Goal: Transaction & Acquisition: Obtain resource

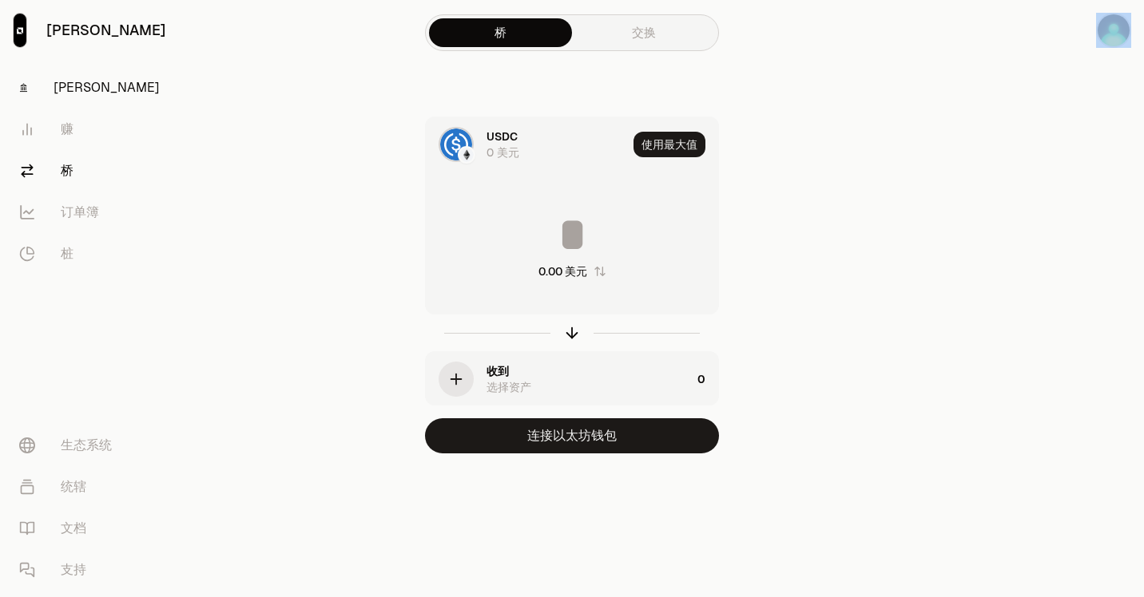
click at [70, 97] on link "[PERSON_NAME]" at bounding box center [89, 88] width 166 height 42
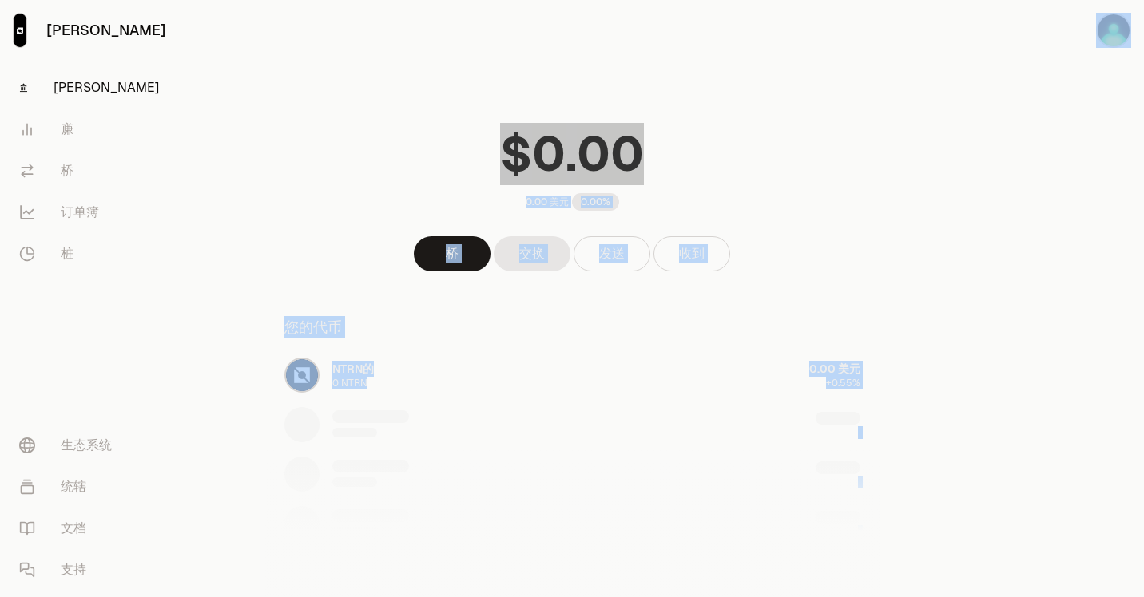
click at [388, 470] on div at bounding box center [572, 516] width 614 height 164
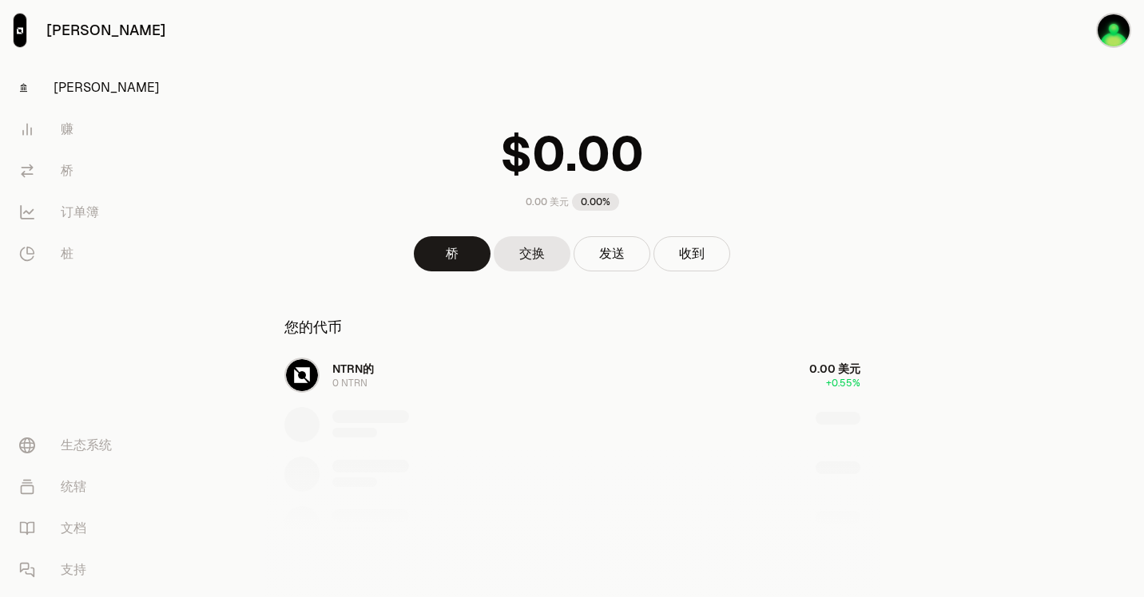
click at [445, 379] on div "NTRN的 0 NTRN 0.00 美元 +0.55%" at bounding box center [572, 474] width 614 height 246
click at [451, 257] on link "桥" at bounding box center [452, 253] width 77 height 35
click at [704, 257] on button "收到" at bounding box center [691, 253] width 77 height 35
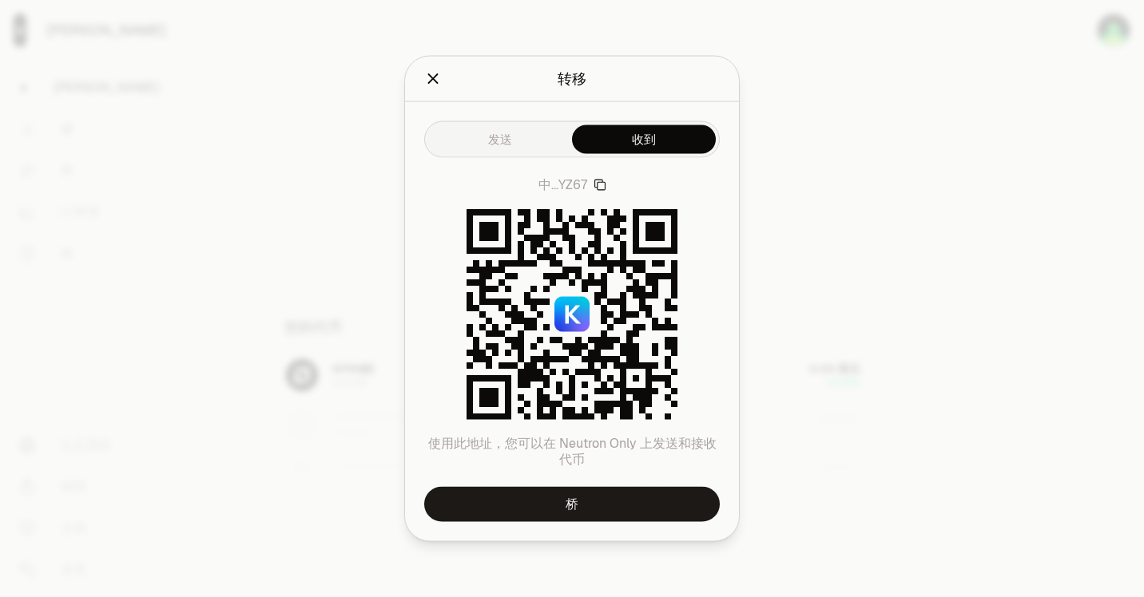
click at [520, 147] on button "发送" at bounding box center [500, 139] width 144 height 29
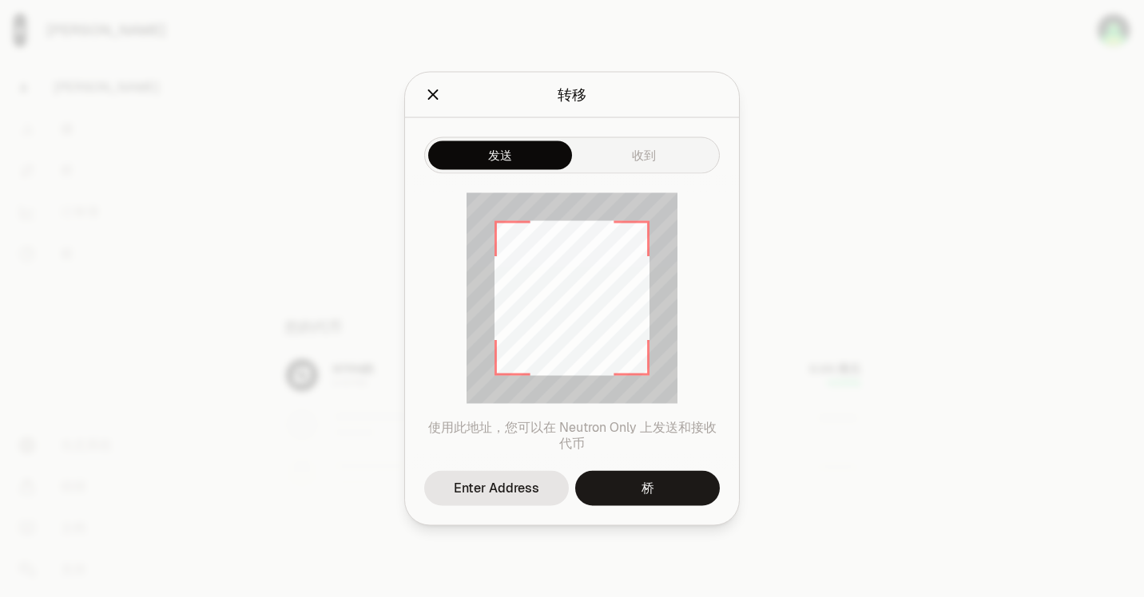
click at [641, 173] on div "发送 收到" at bounding box center [572, 155] width 296 height 37
click at [637, 149] on button "收到" at bounding box center [644, 155] width 144 height 29
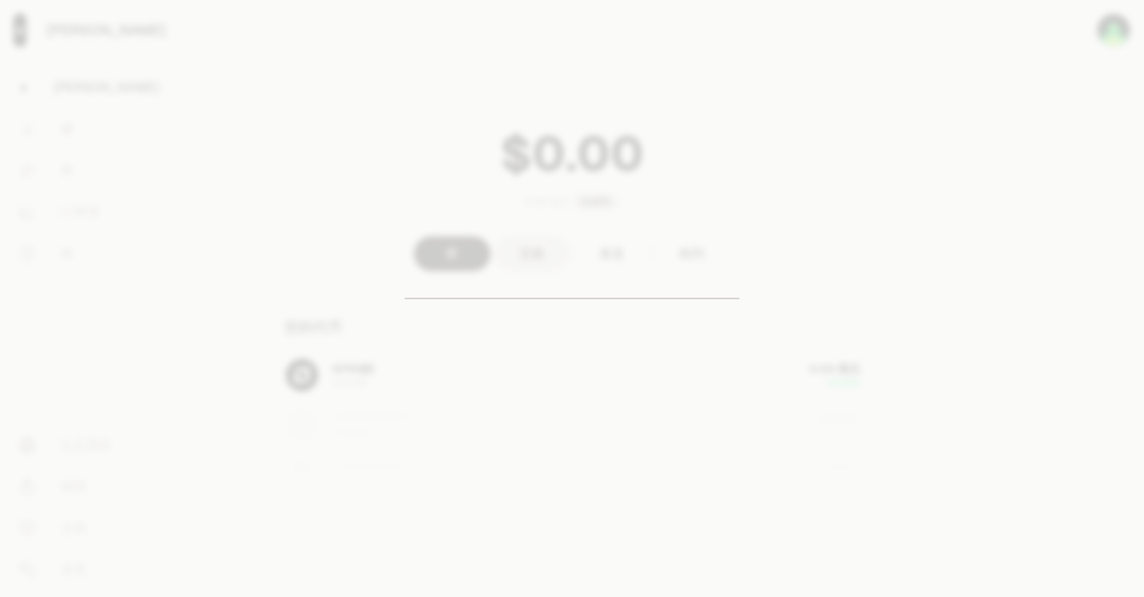
click at [306, 125] on div at bounding box center [572, 298] width 1144 height 597
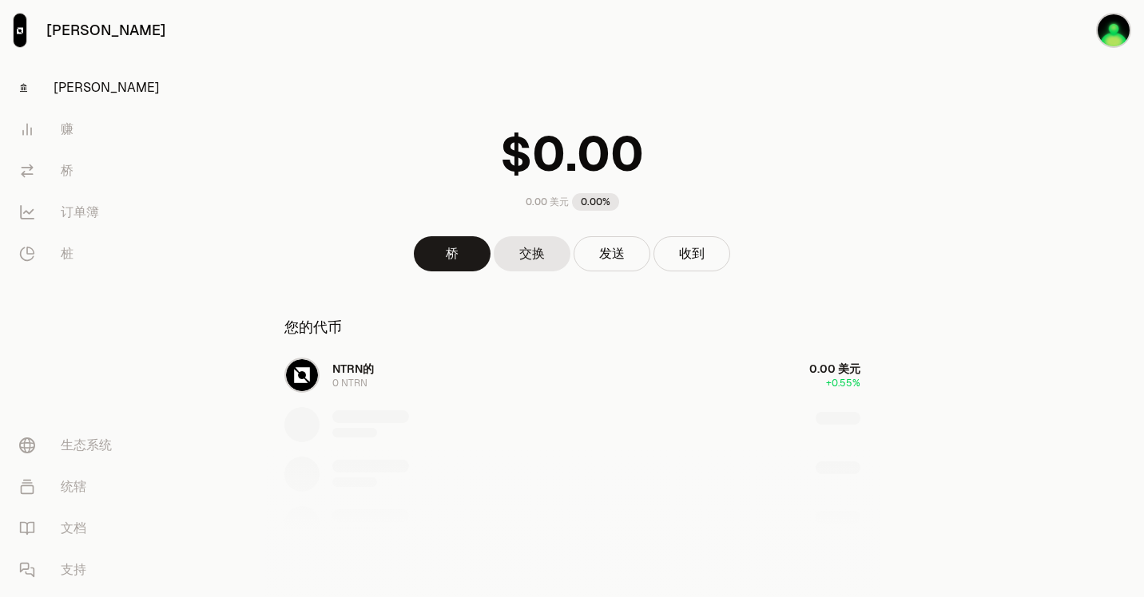
click at [358, 363] on div "NTRN的 0 NTRN 0.00 美元 +0.55%" at bounding box center [572, 474] width 614 height 246
drag, startPoint x: 358, startPoint y: 363, endPoint x: 416, endPoint y: 391, distance: 64.7
click at [416, 391] on div "NTRN的 0 NTRN 0.00 美元 +0.55%" at bounding box center [572, 474] width 614 height 246
click at [363, 366] on div "NTRN的 0 NTRN 0.00 美元 +0.55%" at bounding box center [572, 474] width 614 height 246
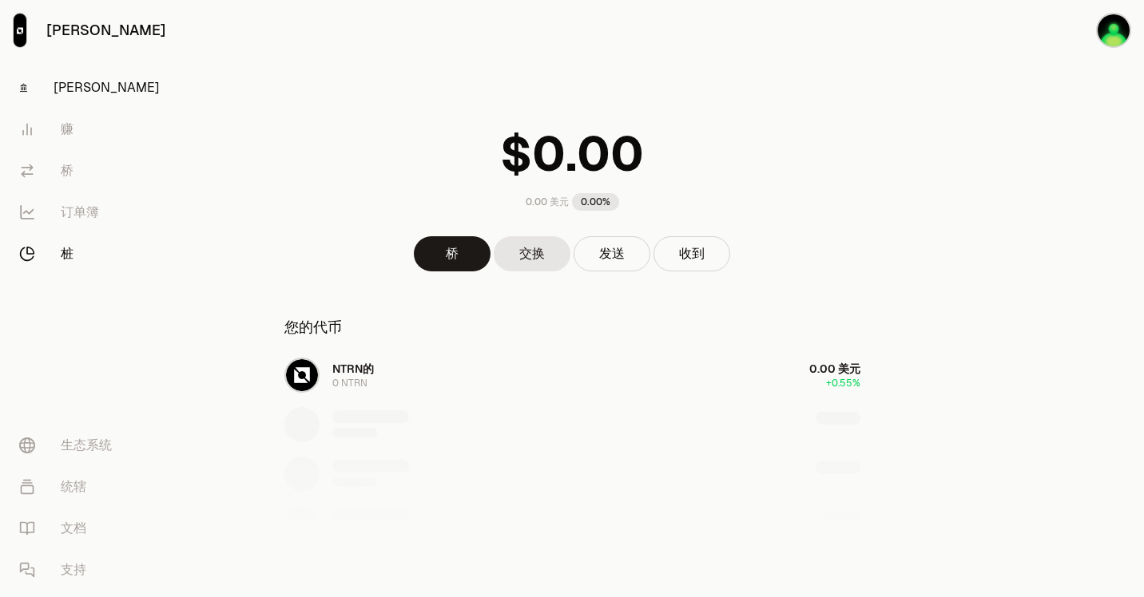
click at [56, 264] on link "桩" at bounding box center [89, 254] width 166 height 42
drag, startPoint x: 56, startPoint y: 264, endPoint x: 61, endPoint y: 255, distance: 10.7
click at [56, 264] on link "桩" at bounding box center [89, 254] width 166 height 42
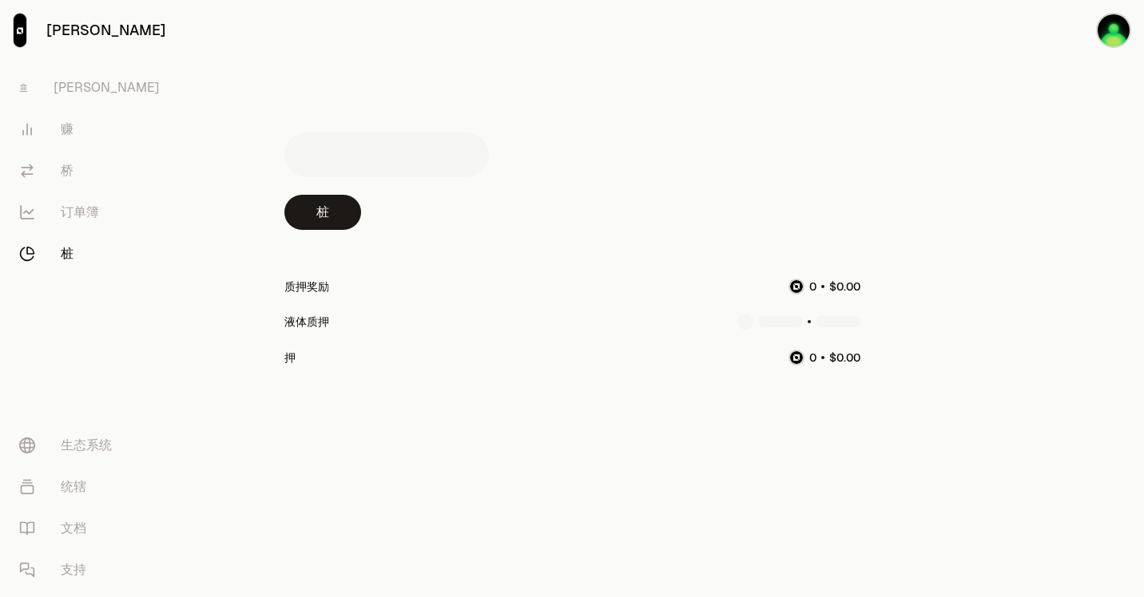
click at [55, 24] on link "中子" at bounding box center [89, 30] width 179 height 61
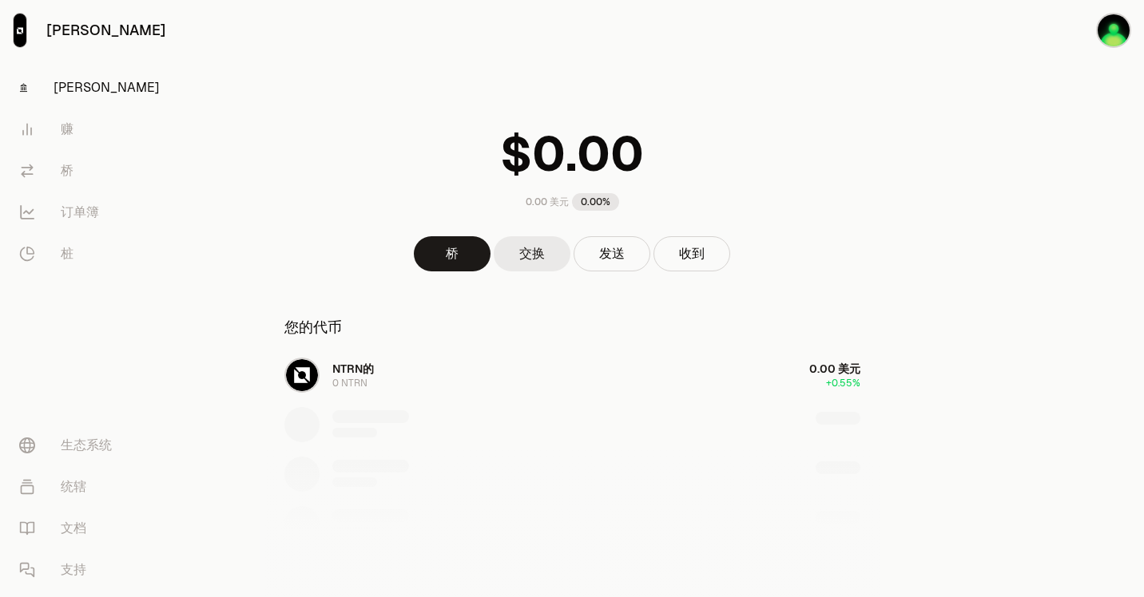
click at [535, 252] on link "交换" at bounding box center [532, 253] width 77 height 35
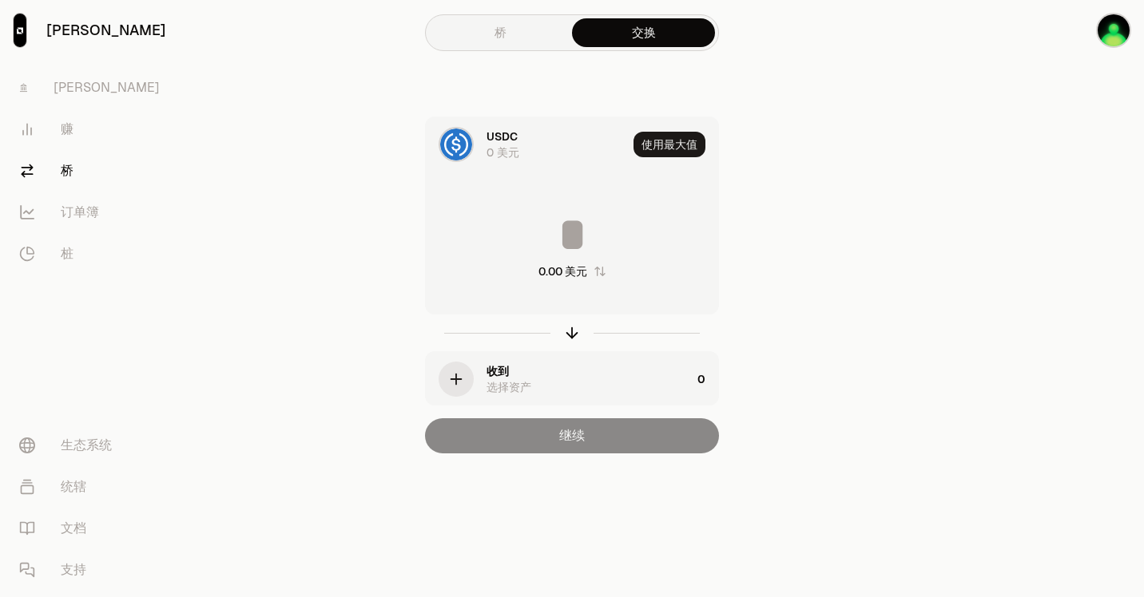
click at [522, 148] on div "USDC 0 美元" at bounding box center [556, 145] width 141 height 32
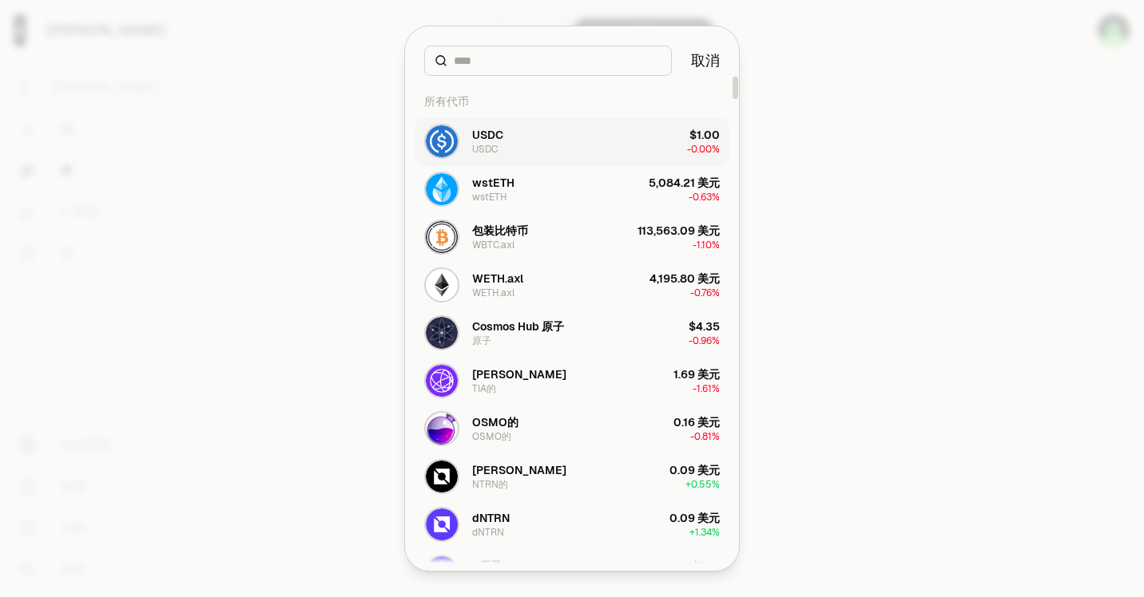
click at [538, 145] on button "USDC USDC $1.00 -0.00%" at bounding box center [572, 141] width 315 height 48
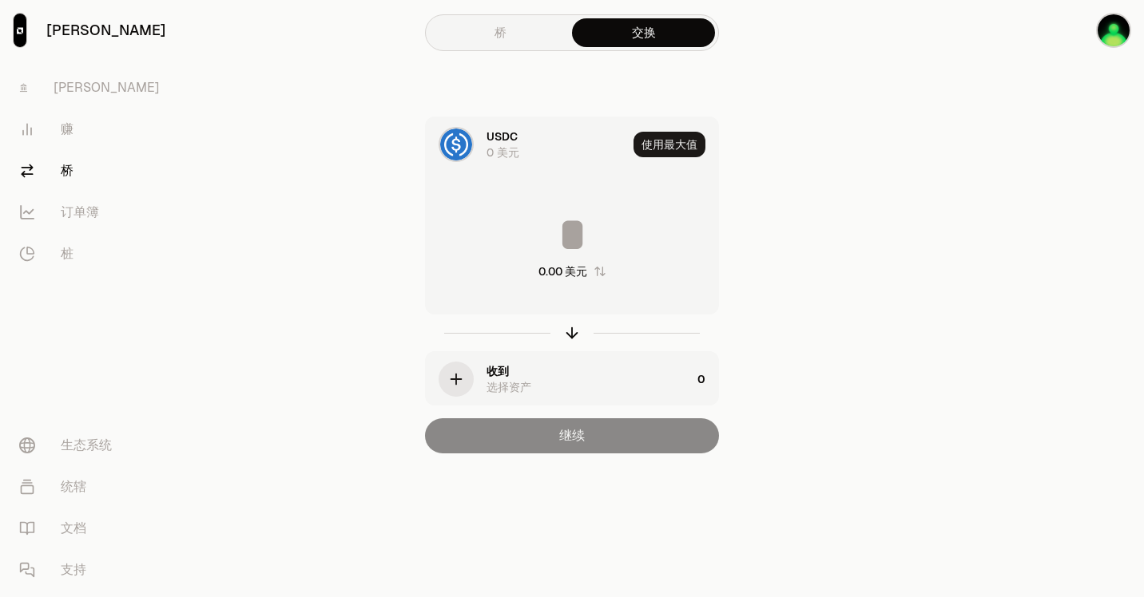
click at [524, 137] on div "USDC 0 美元" at bounding box center [556, 145] width 141 height 32
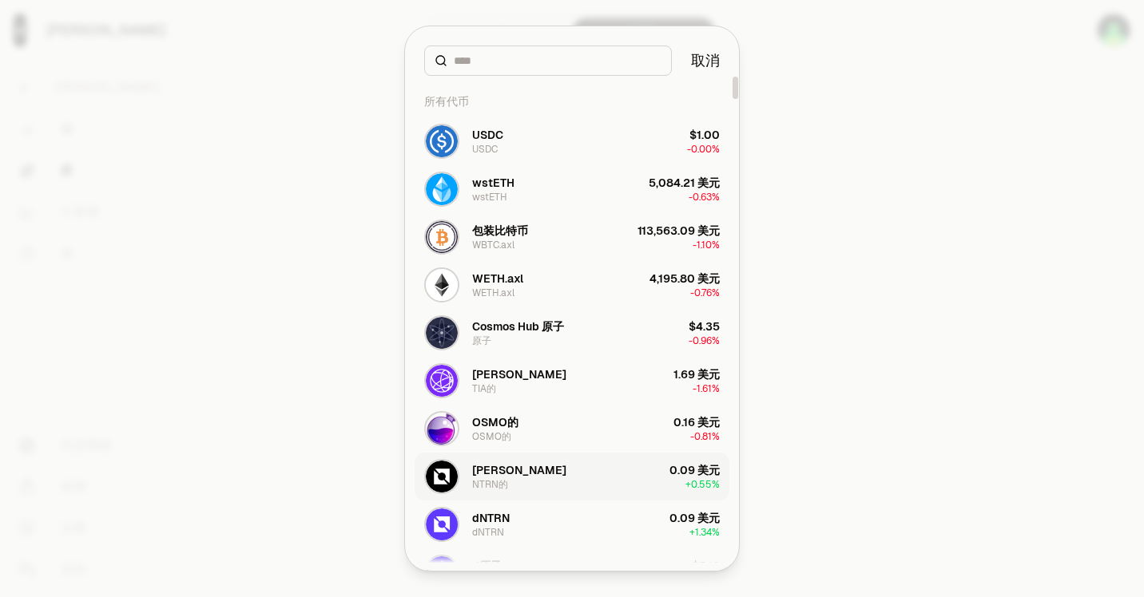
scroll to position [80, 0]
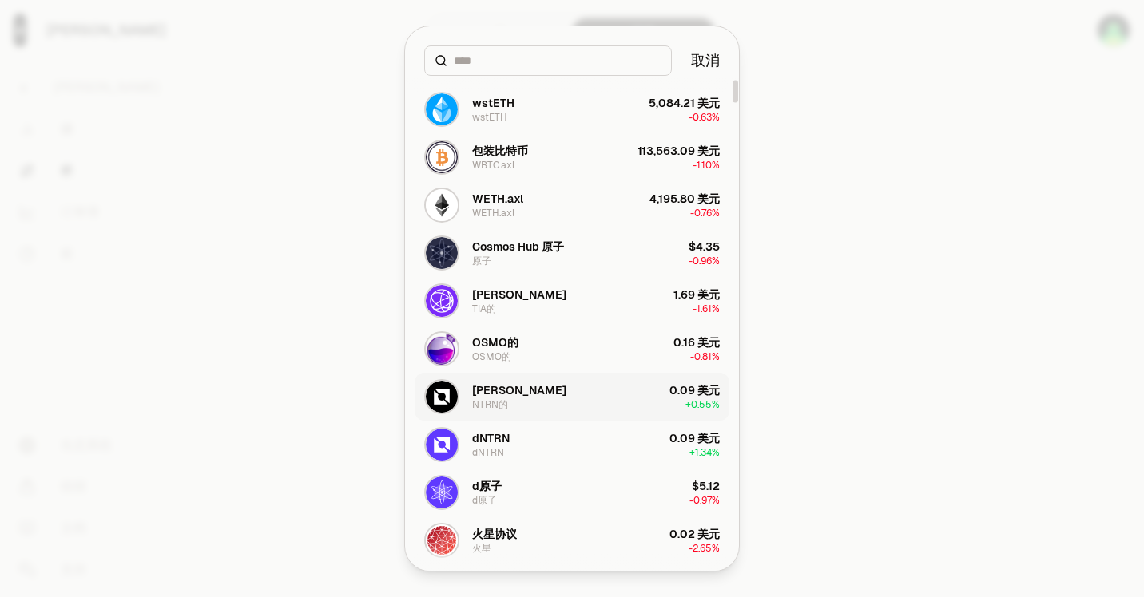
click at [472, 403] on div "NTRN的" at bounding box center [490, 405] width 36 height 13
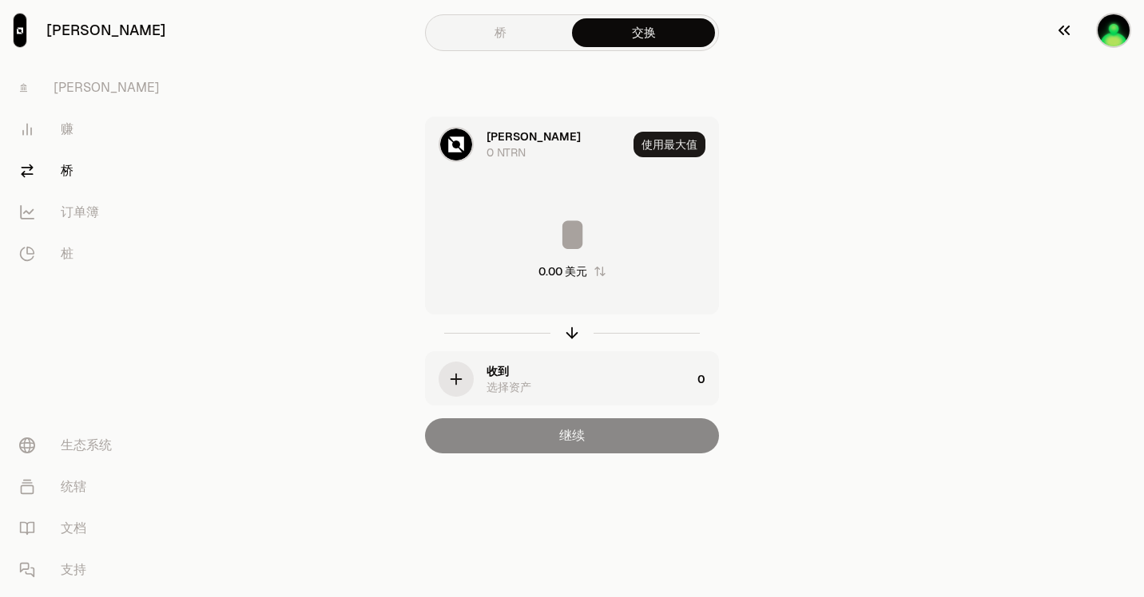
click at [1109, 35] on img "button" at bounding box center [1113, 30] width 35 height 35
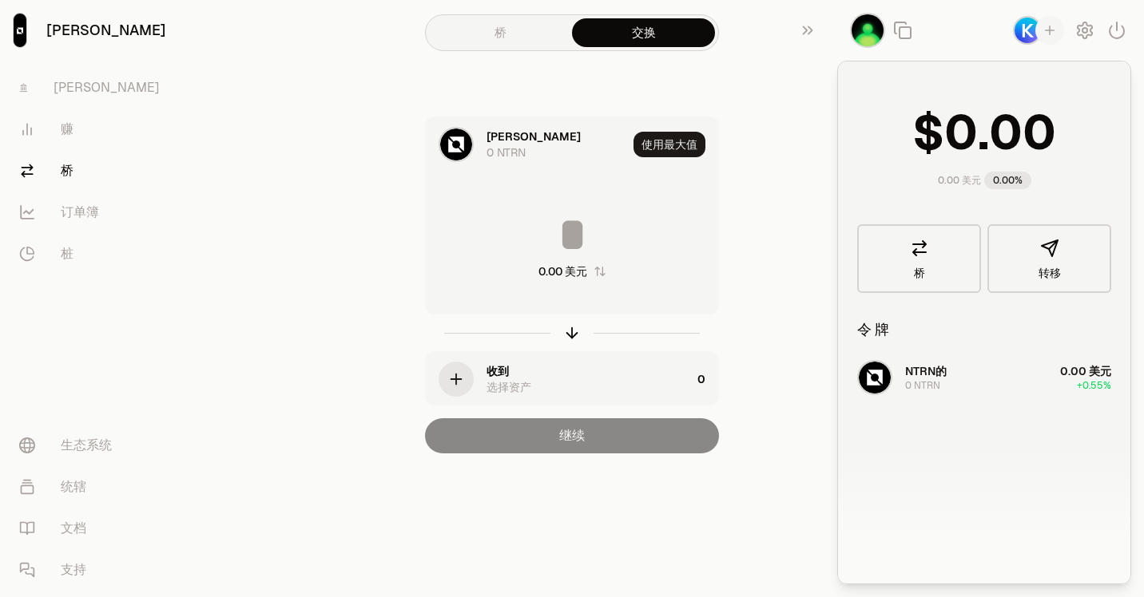
click at [1017, 379] on div "NTRN的 0 NTRN 0.00 美元 +0.55%" at bounding box center [984, 477] width 292 height 246
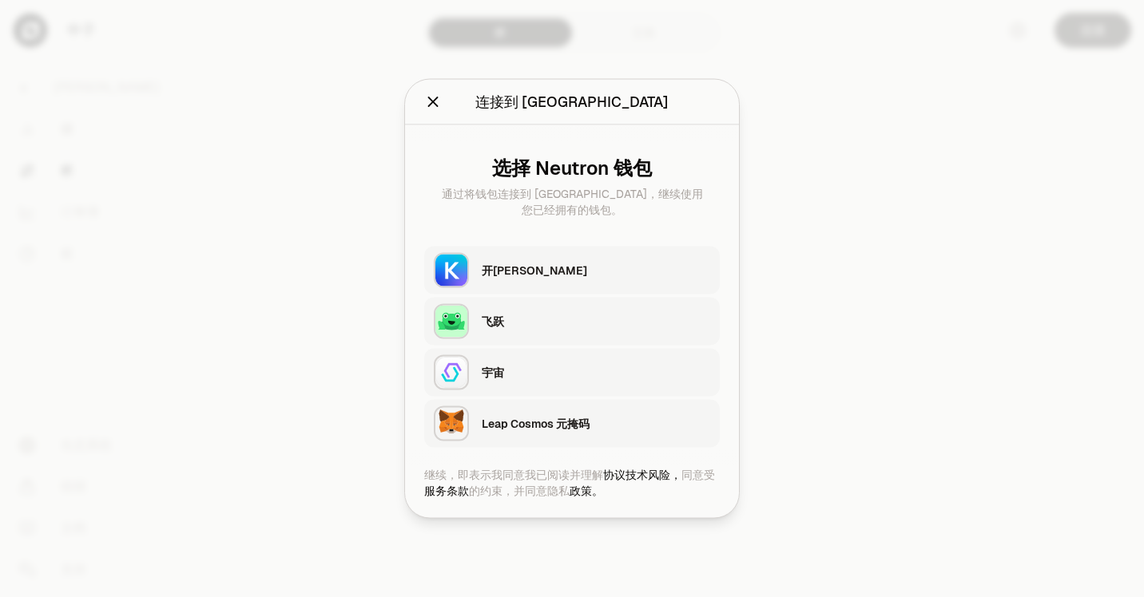
click at [543, 272] on div "开[PERSON_NAME]" at bounding box center [596, 271] width 228 height 16
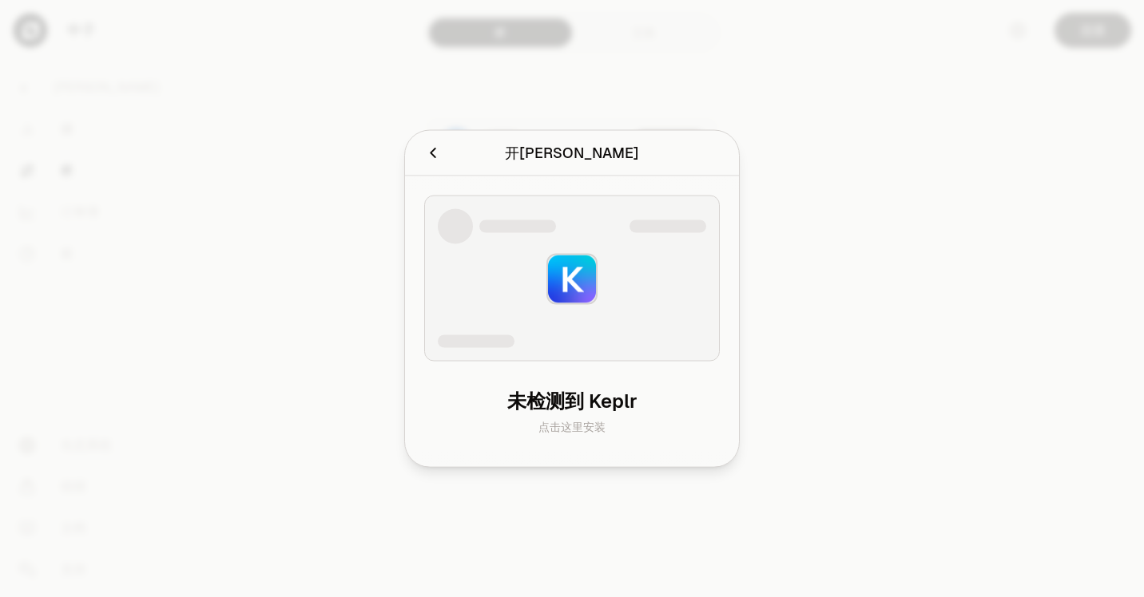
click at [438, 158] on icon "取消" at bounding box center [433, 154] width 18 height 18
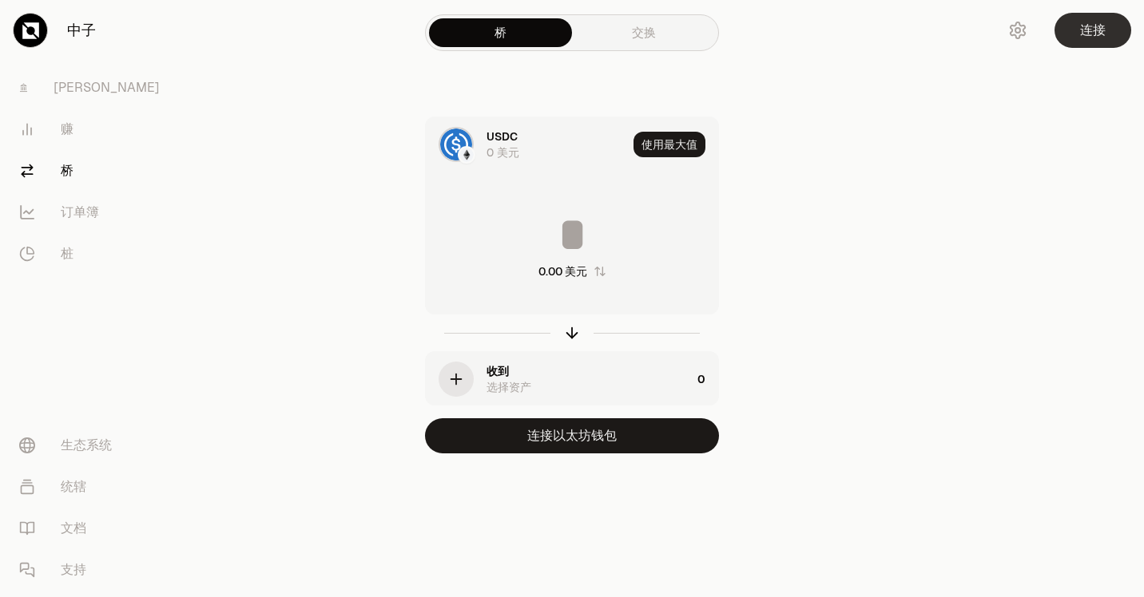
click at [1092, 23] on button "连接" at bounding box center [1092, 30] width 77 height 35
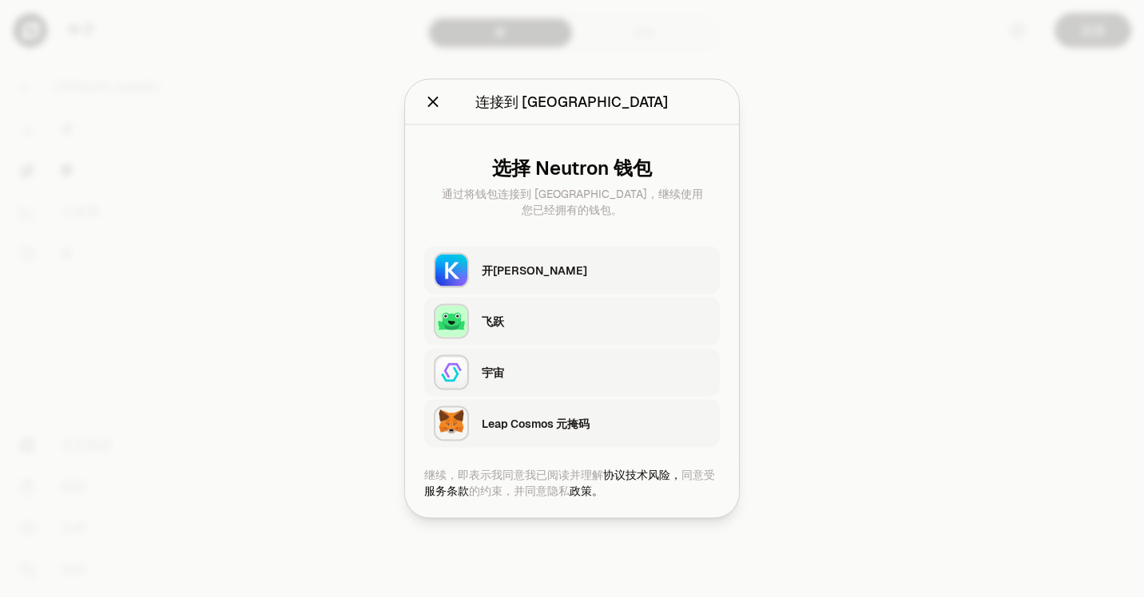
click at [477, 282] on button "开[PERSON_NAME]" at bounding box center [572, 271] width 296 height 48
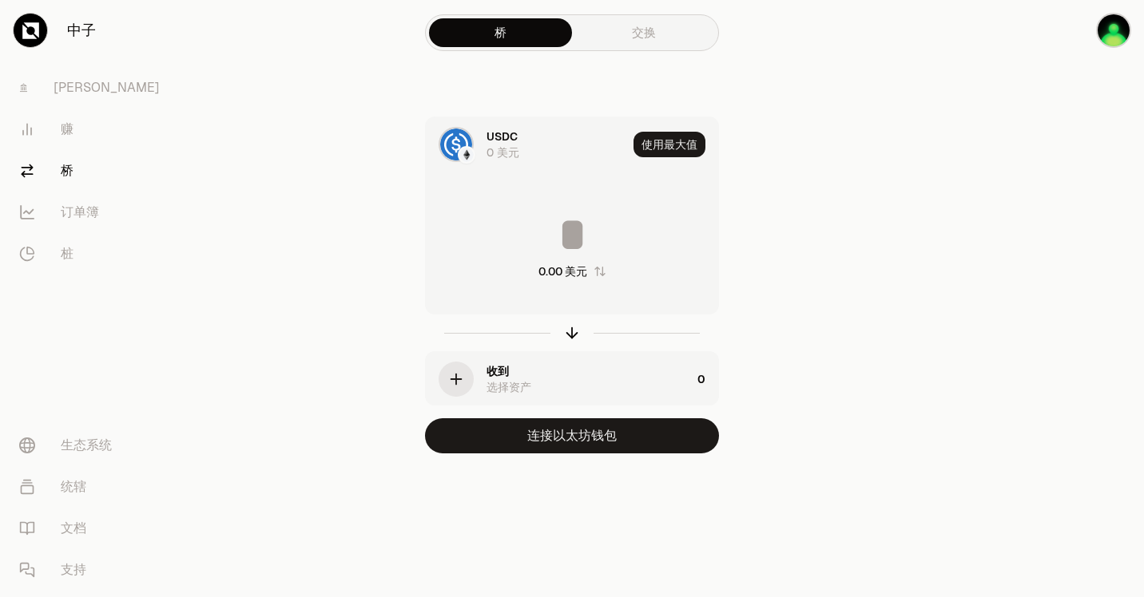
click at [502, 215] on input at bounding box center [572, 235] width 292 height 48
type input "*"
click at [490, 363] on div "收到 选择资产" at bounding box center [558, 379] width 265 height 54
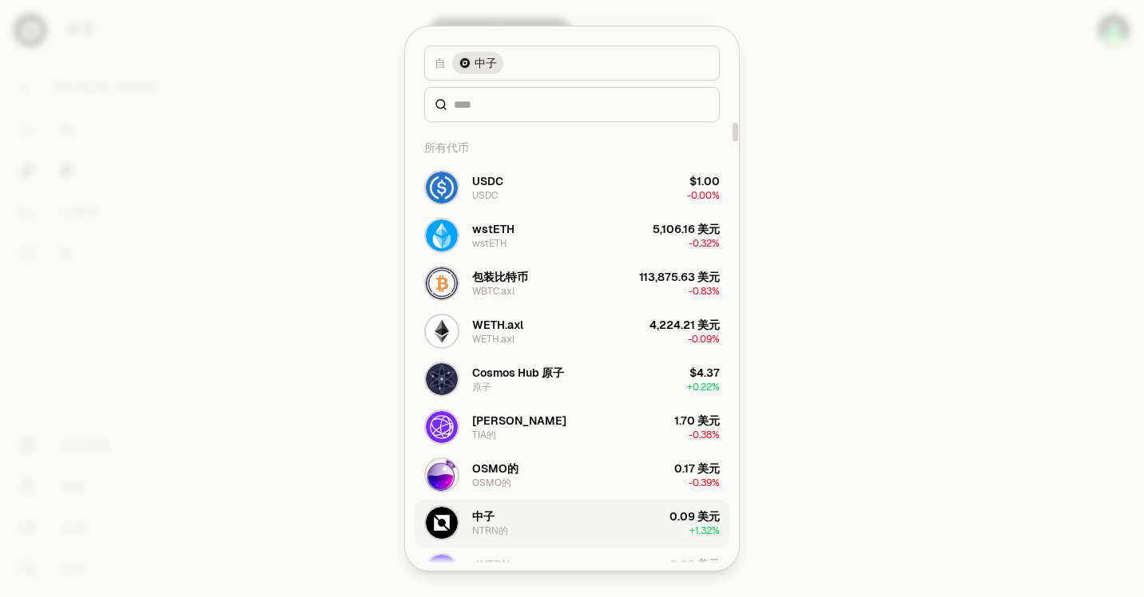
click at [515, 519] on button "中子 NTRN的 0.09 美元 + 1.32%" at bounding box center [572, 523] width 315 height 48
click at [516, 519] on button "中子 NTRN的 0.09 美元 + 1.32%" at bounding box center [572, 523] width 315 height 48
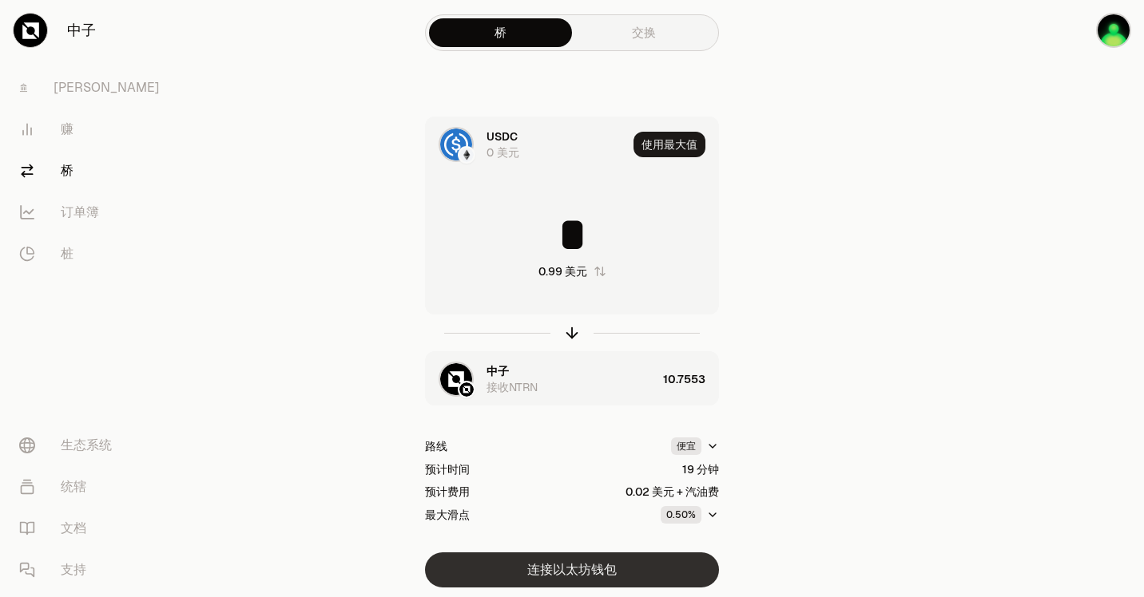
click at [569, 567] on button "连接以太坊钱包" at bounding box center [572, 570] width 294 height 35
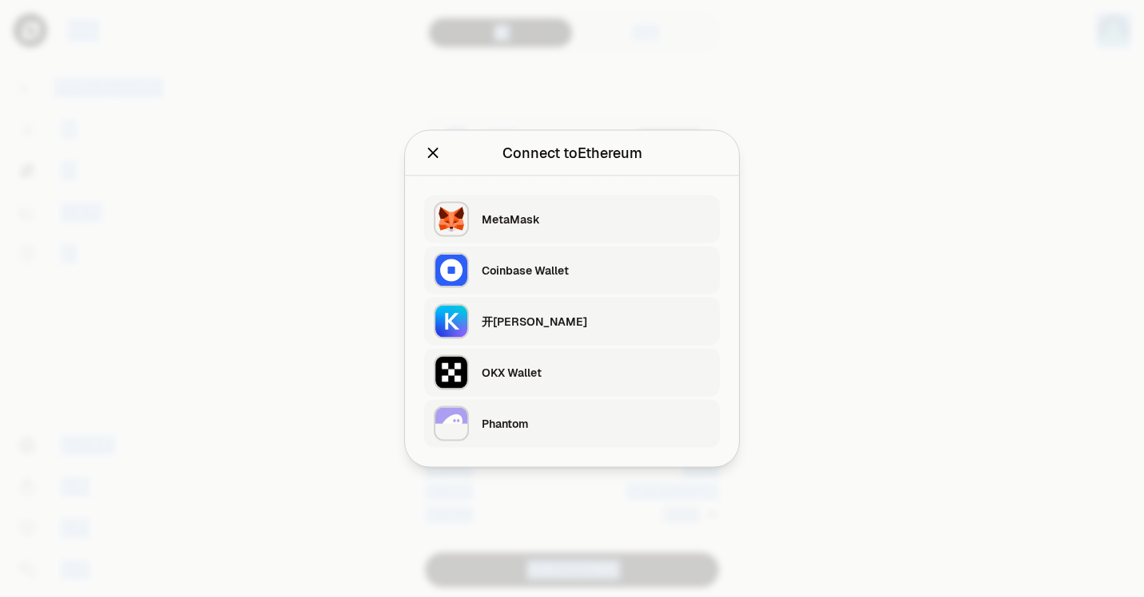
click at [498, 315] on div "开[PERSON_NAME]" at bounding box center [596, 322] width 228 height 16
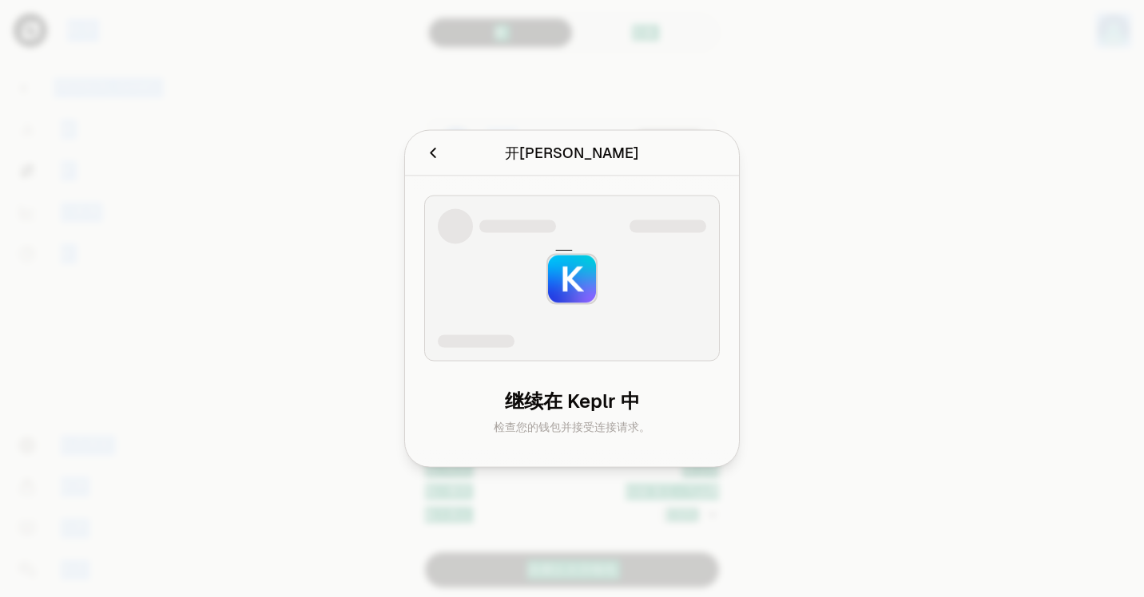
drag, startPoint x: 719, startPoint y: 456, endPoint x: 721, endPoint y: 443, distance: 13.0
click at [719, 456] on div "继续在 Keplr 中 检查您的钱包并接受连接请求。" at bounding box center [572, 322] width 334 height 291
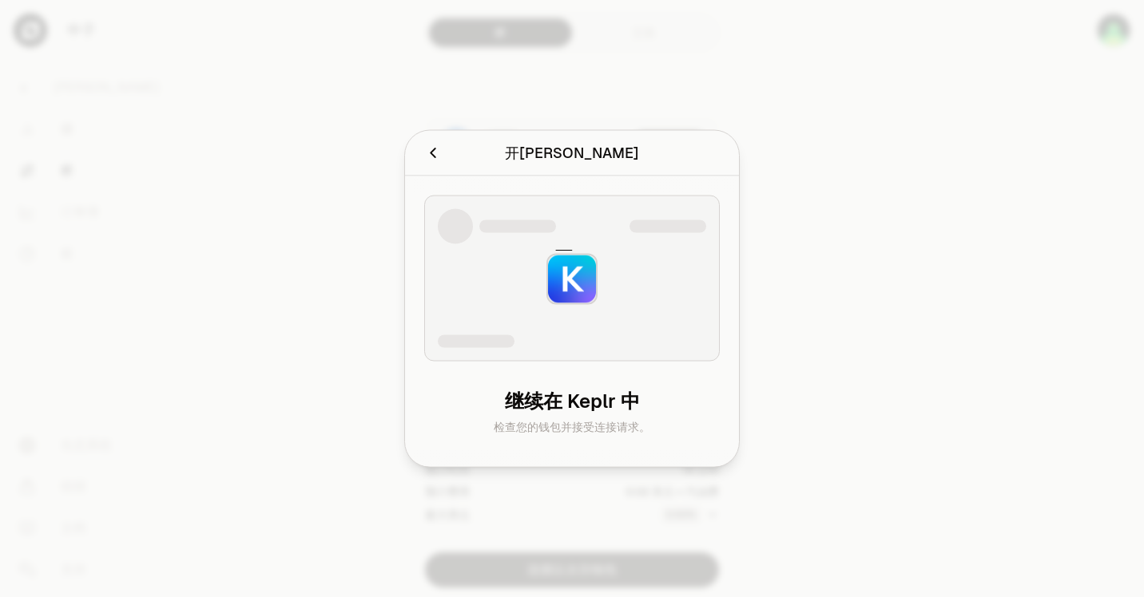
click at [431, 158] on icon "取消" at bounding box center [433, 154] width 18 height 18
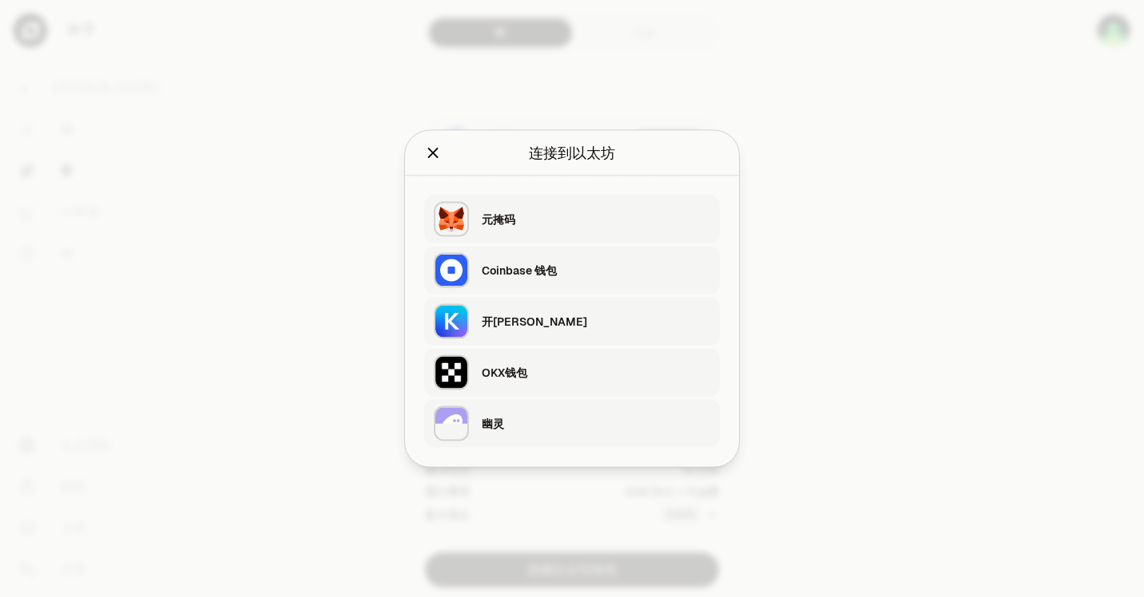
click at [432, 153] on icon "关闭" at bounding box center [433, 153] width 10 height 10
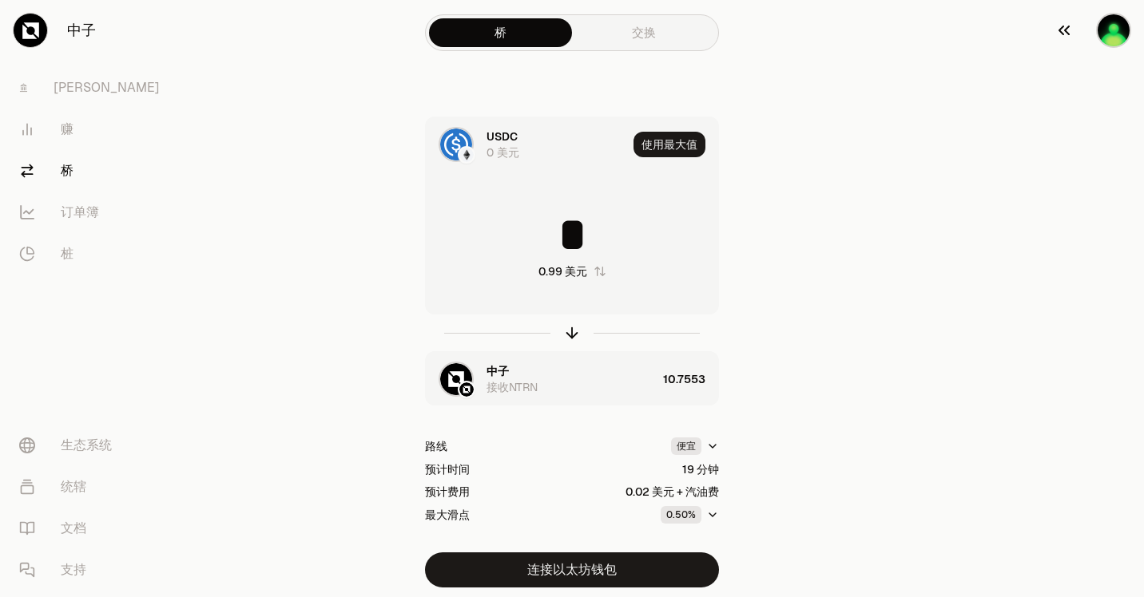
click at [1095, 33] on button "button" at bounding box center [1093, 30] width 102 height 61
click at [63, 85] on font "[PERSON_NAME]" at bounding box center [107, 87] width 106 height 19
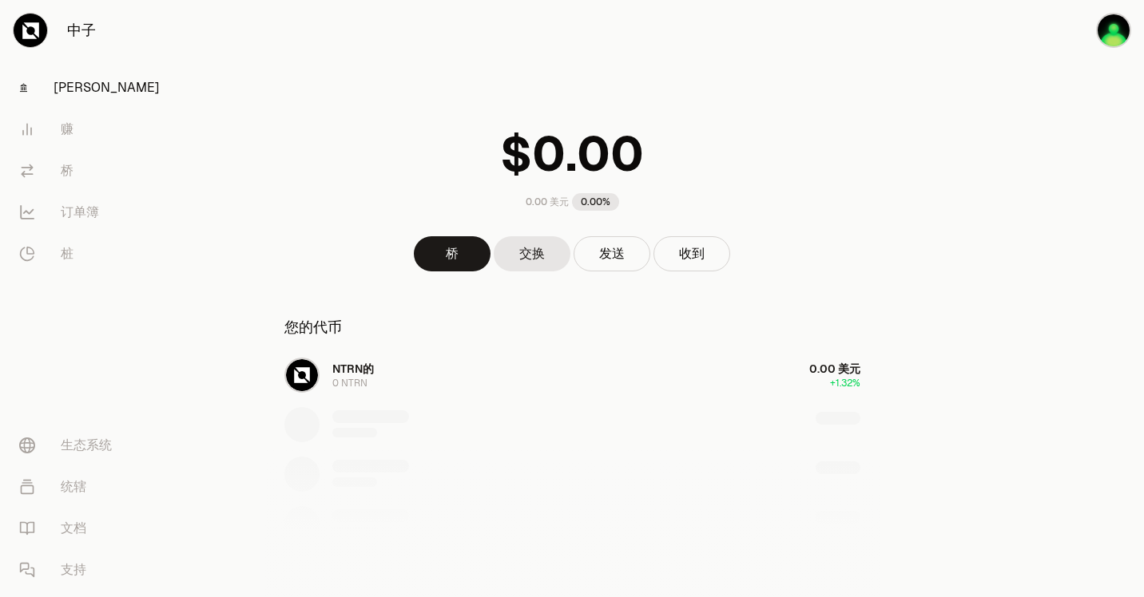
click at [592, 363] on div "NTRN的 0 NTRN 0.00 美元 +1.32%" at bounding box center [572, 474] width 614 height 246
click at [700, 252] on button "收到" at bounding box center [691, 253] width 77 height 35
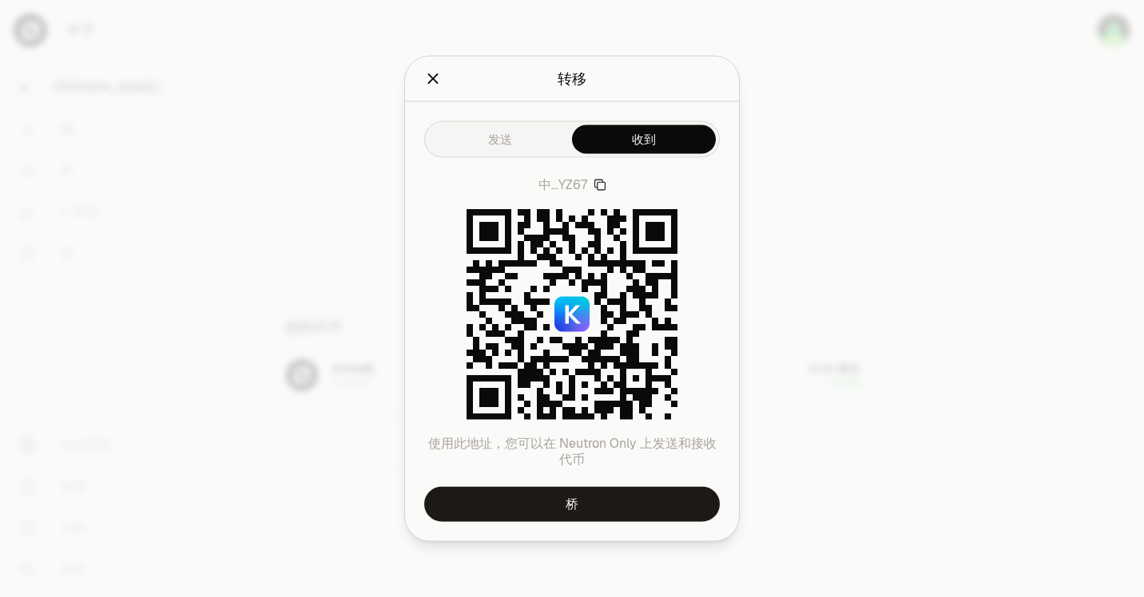
click at [603, 187] on icon "button" at bounding box center [599, 185] width 13 height 13
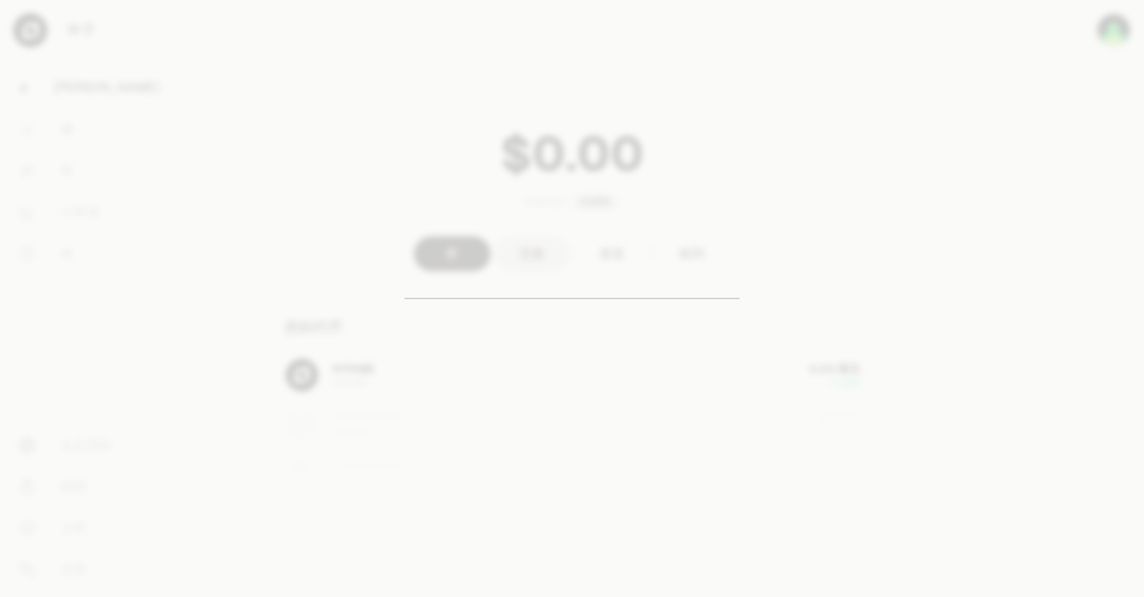
click at [320, 486] on div at bounding box center [572, 298] width 1144 height 597
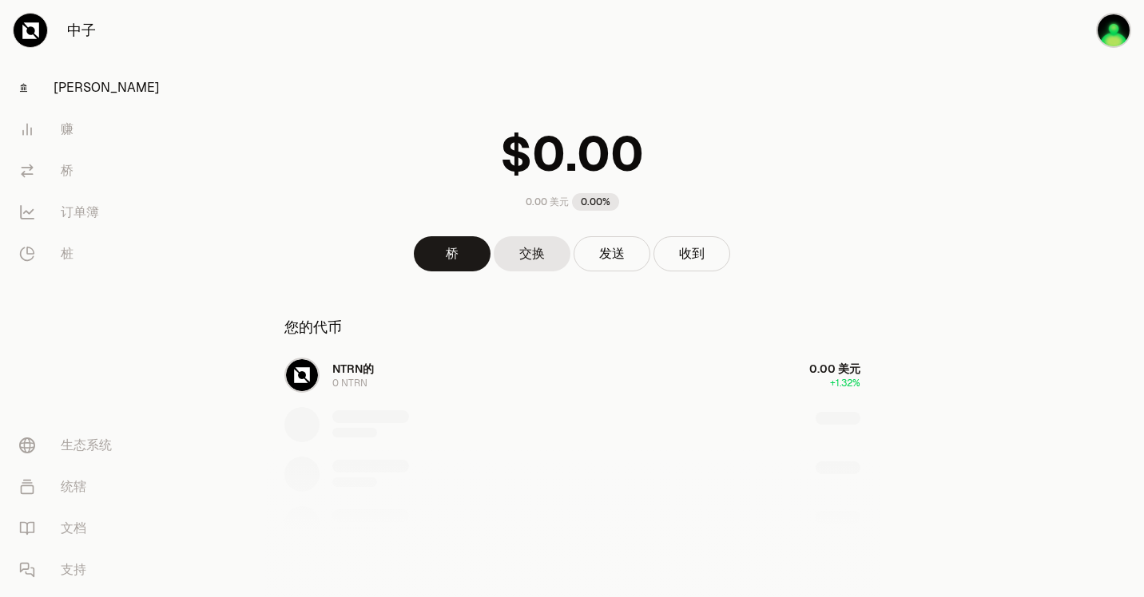
click at [536, 304] on div "0.00 美元 0.00% 桥 交换 发送 收到 您的代币 NTRN的 0 NTRN 0.00 美元 +1.32% 在 Neutron 上做更多事情 NTRN…" at bounding box center [572, 402] width 614 height 805
